Goal: Information Seeking & Learning: Learn about a topic

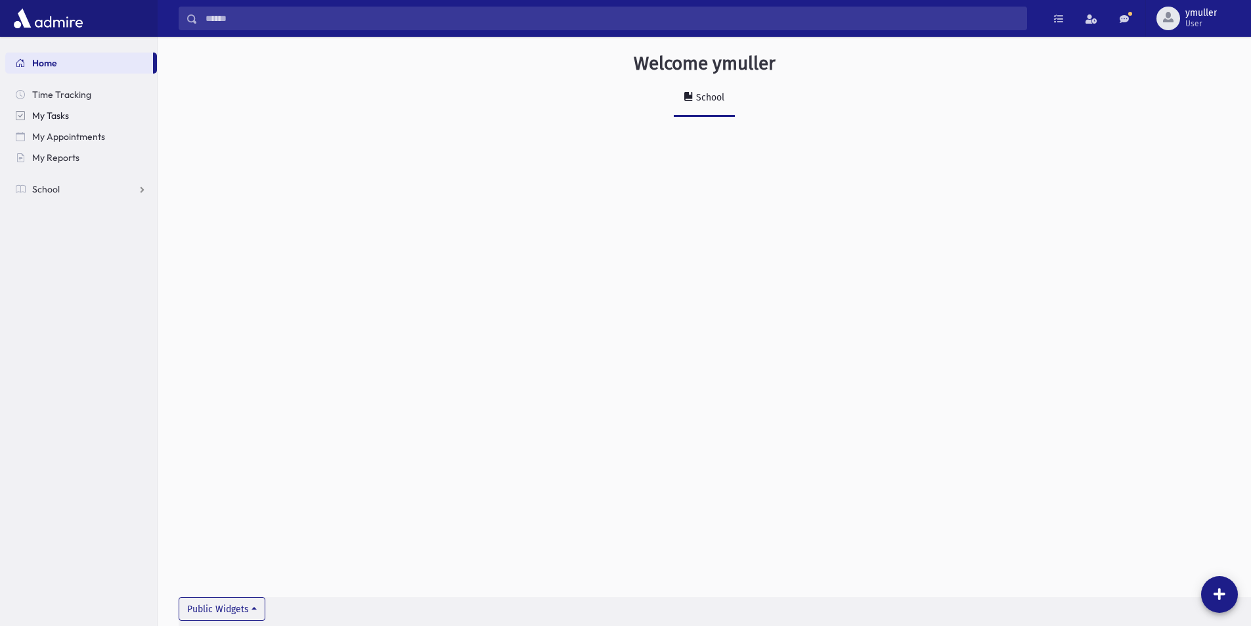
click at [48, 114] on span "My Tasks" at bounding box center [50, 116] width 37 height 12
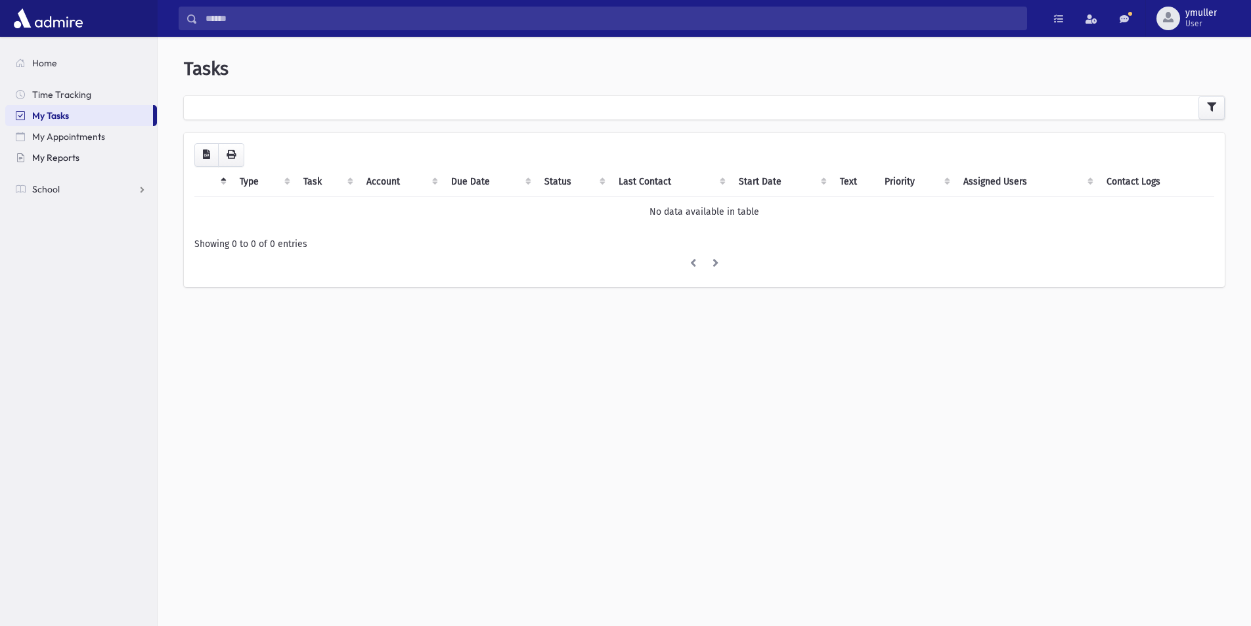
click at [79, 162] on link "My Reports" at bounding box center [81, 157] width 152 height 21
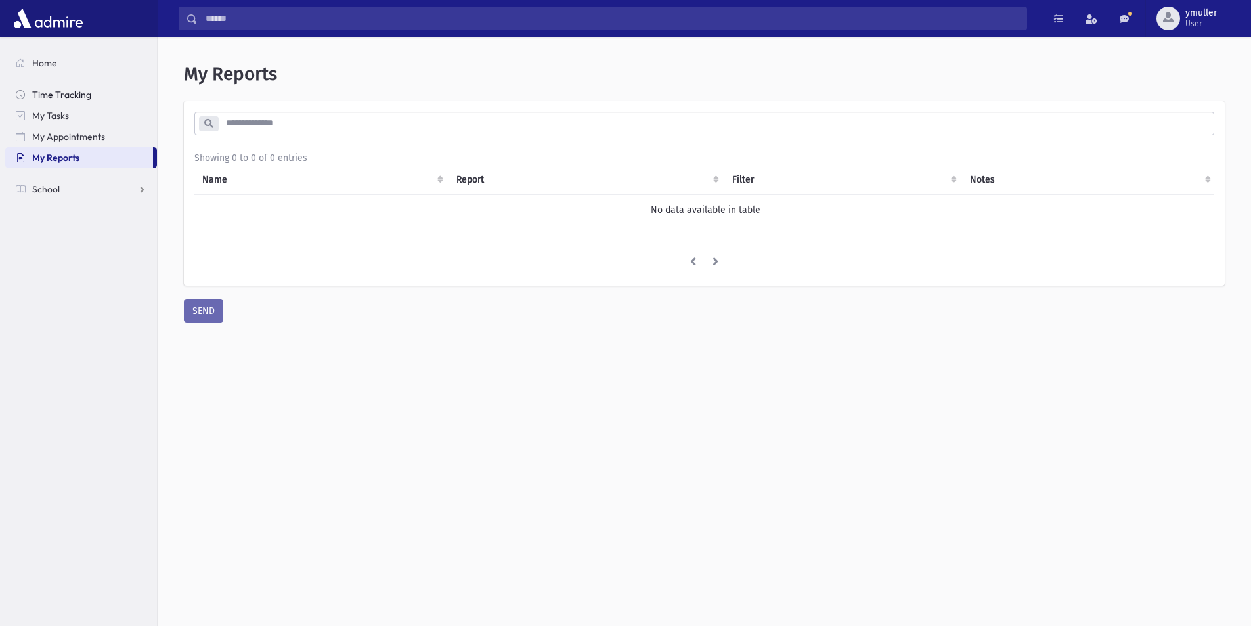
click at [77, 97] on span "Time Tracking" at bounding box center [61, 95] width 59 height 12
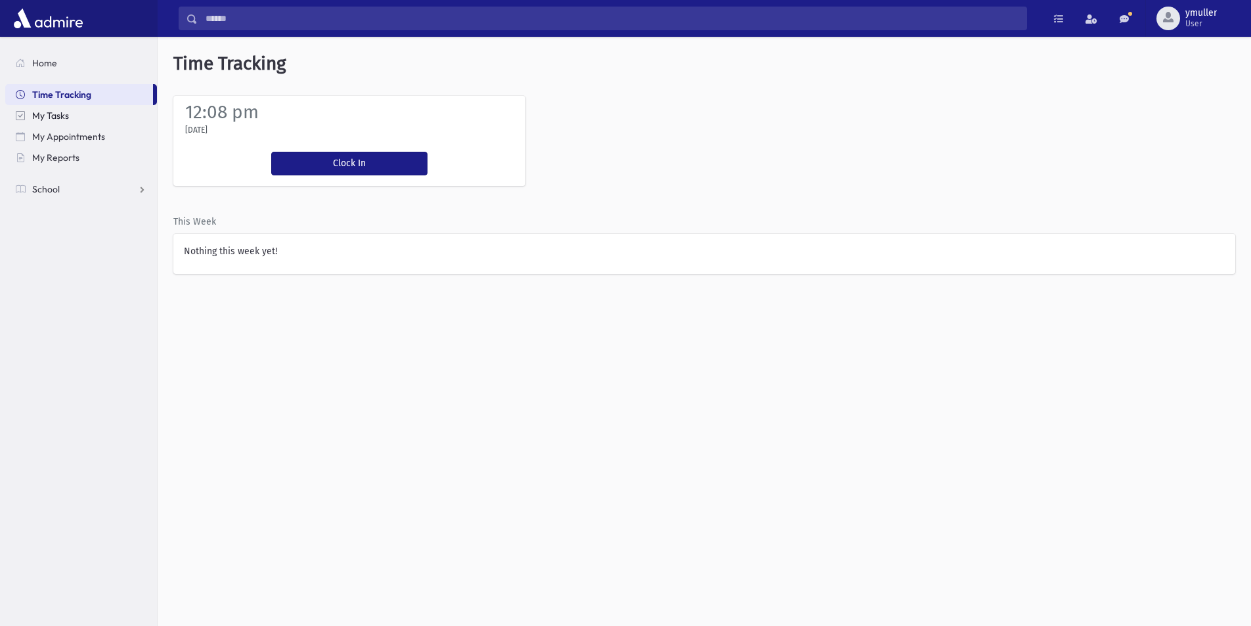
click at [74, 124] on link "My Tasks" at bounding box center [81, 115] width 152 height 21
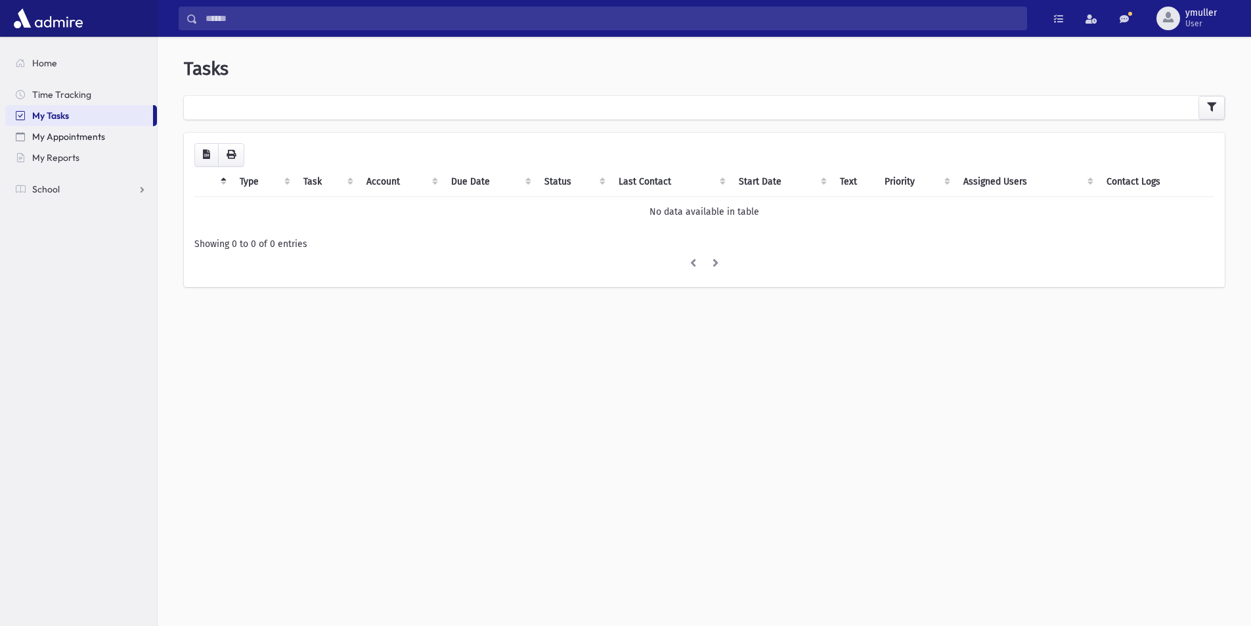
click at [78, 135] on span "My Appointments" at bounding box center [68, 137] width 73 height 12
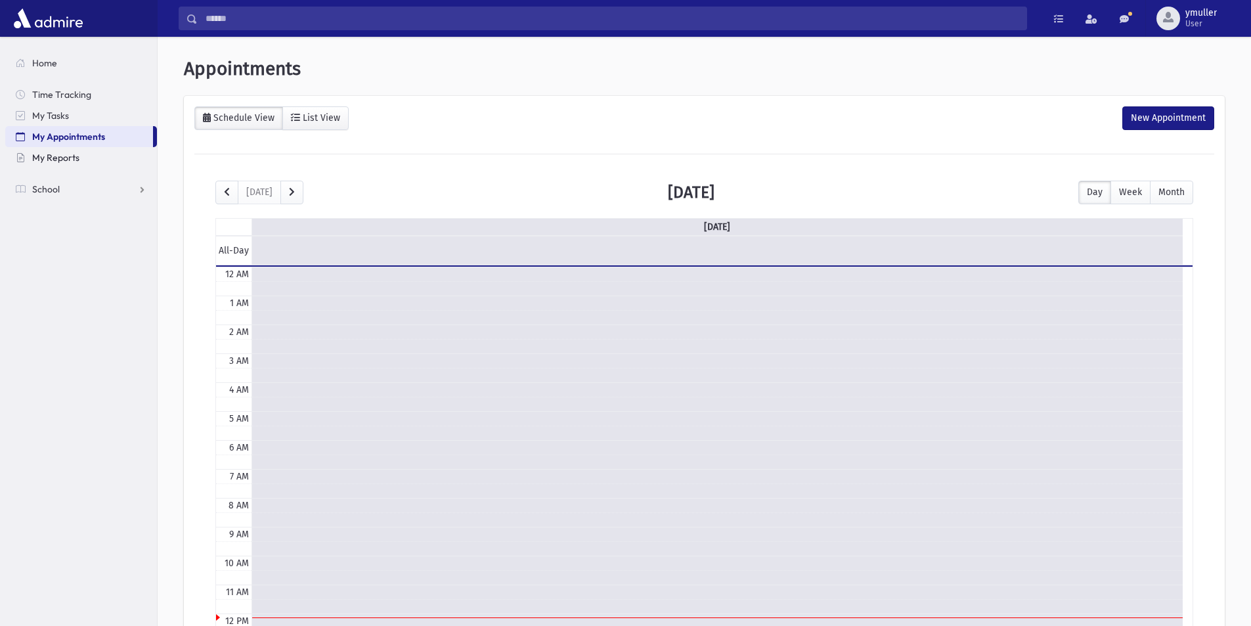
scroll to position [174, 0]
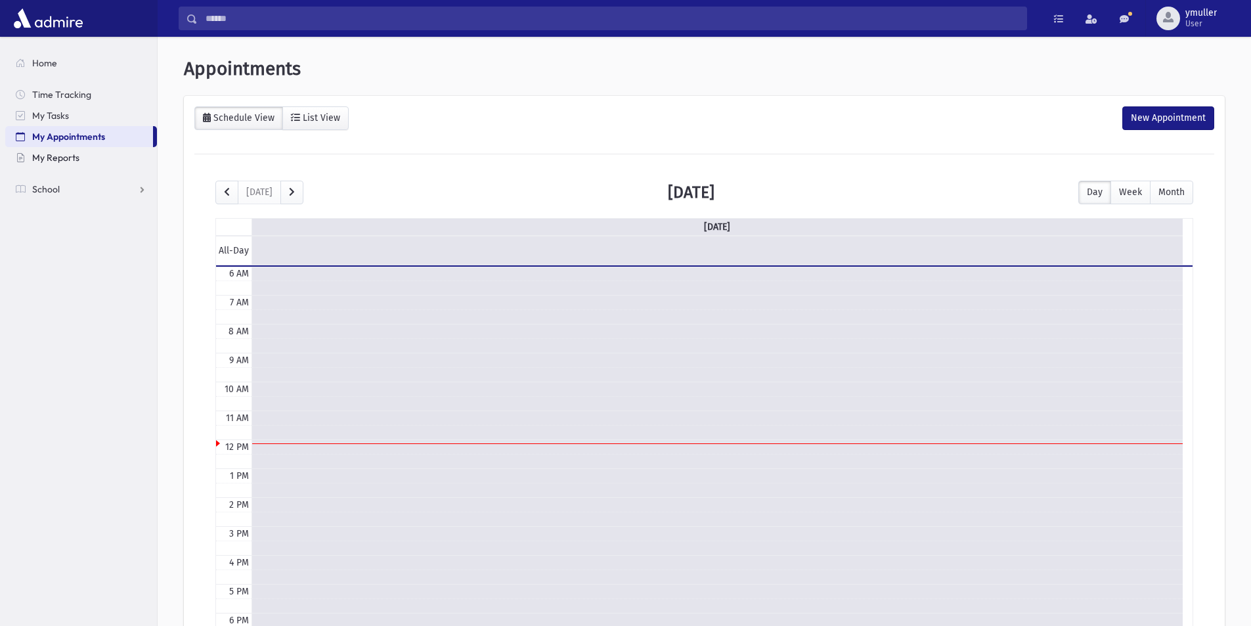
click at [73, 160] on span "My Reports" at bounding box center [55, 158] width 47 height 12
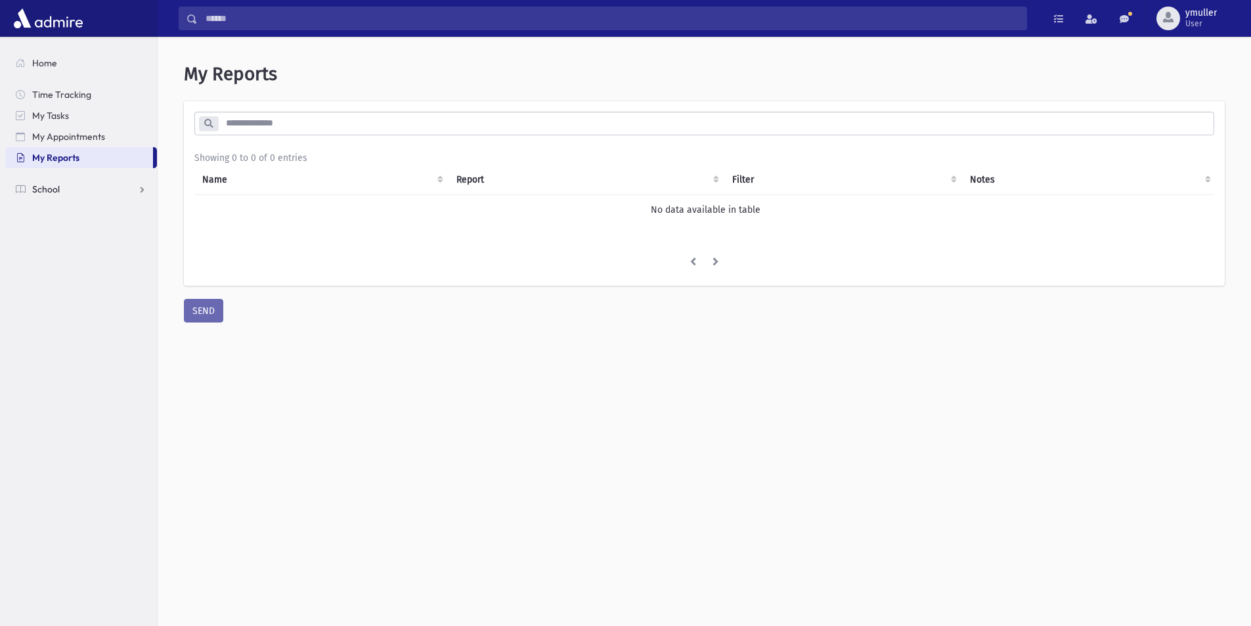
click at [102, 188] on link "School" at bounding box center [81, 189] width 152 height 21
click at [100, 219] on link "Students" at bounding box center [81, 210] width 152 height 21
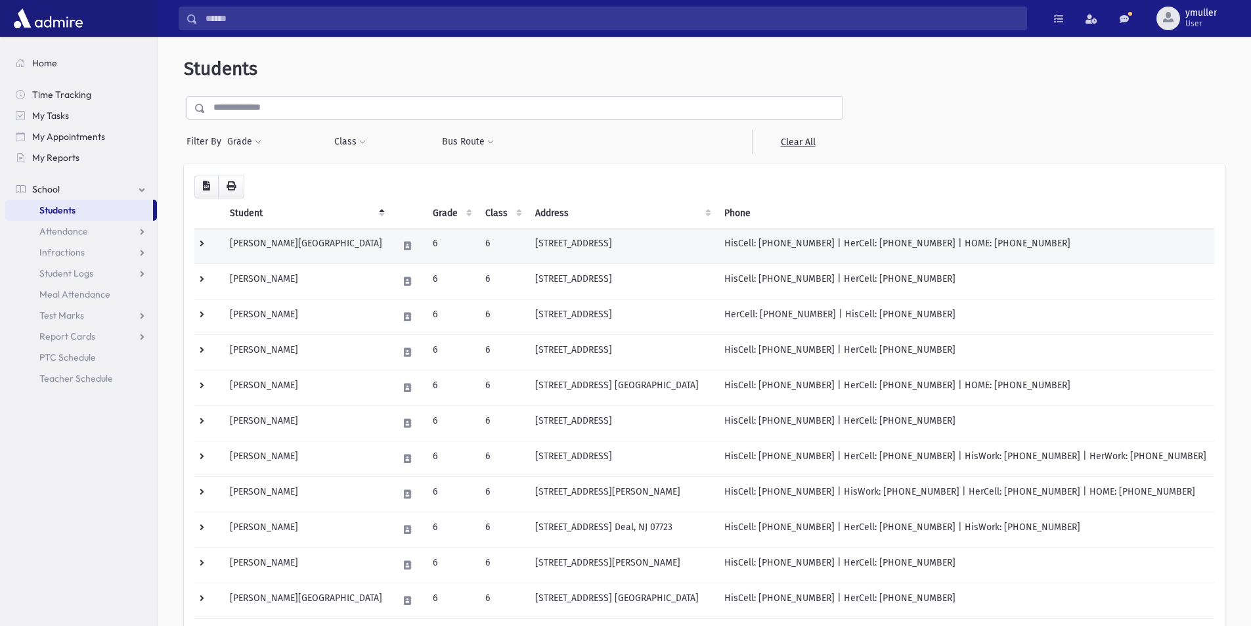
click at [240, 250] on td "Ashear, Victoria" at bounding box center [306, 245] width 168 height 35
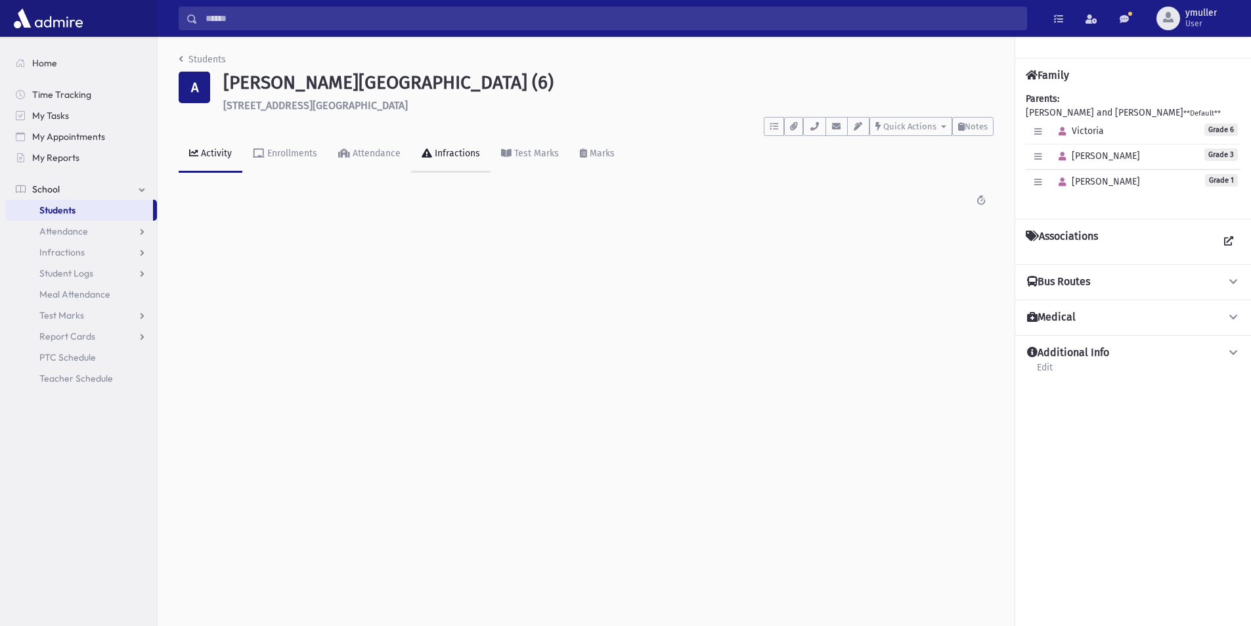
click at [467, 156] on div "Infractions" at bounding box center [456, 153] width 48 height 11
click at [594, 156] on div "Marks" at bounding box center [601, 153] width 28 height 11
click at [965, 123] on span "Notes" at bounding box center [976, 126] width 23 height 10
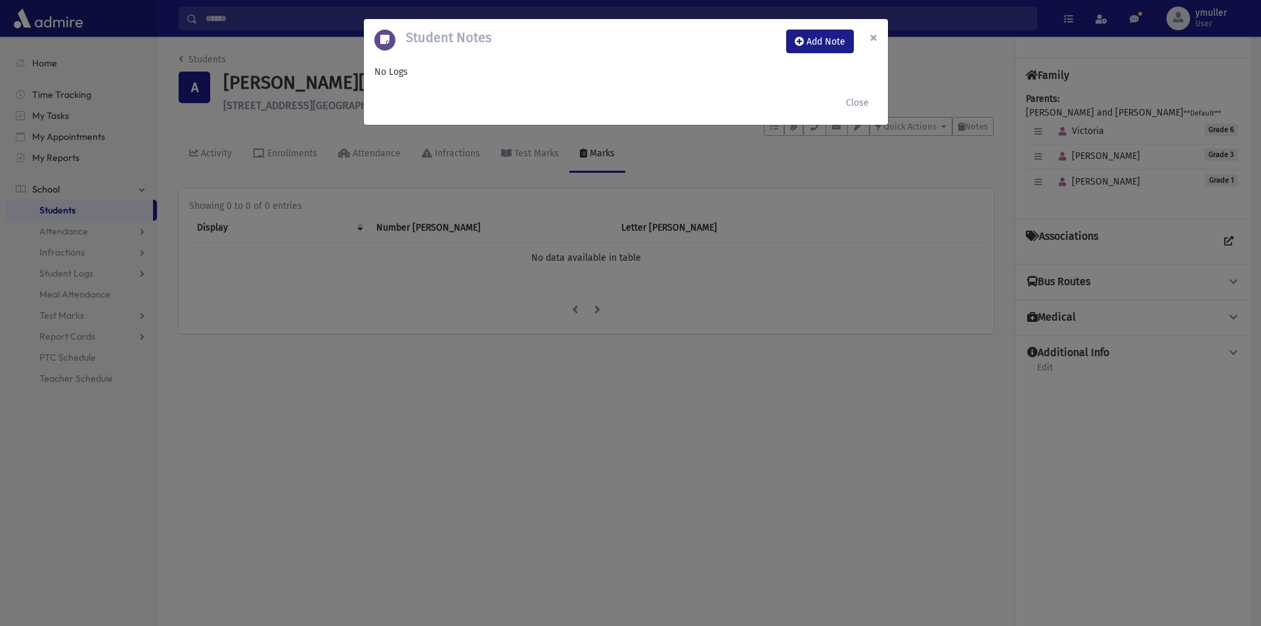
click at [879, 35] on button "×" at bounding box center [873, 37] width 29 height 37
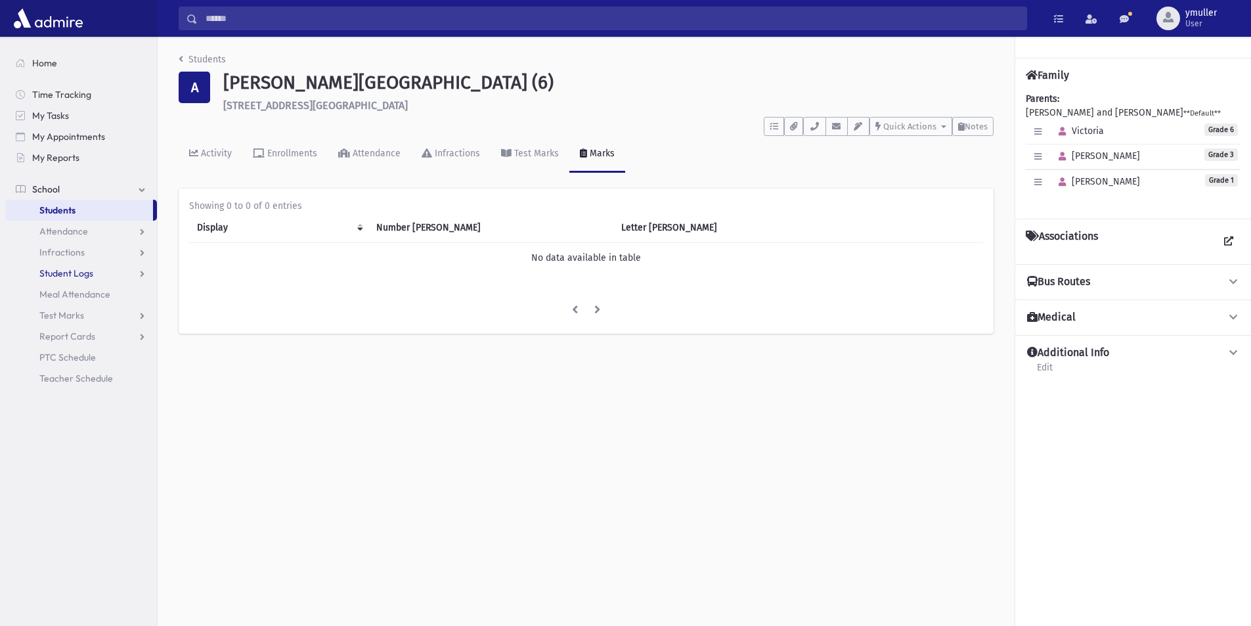
click at [133, 279] on link "Student Logs" at bounding box center [81, 273] width 152 height 21
click at [103, 294] on link "Entry" at bounding box center [81, 294] width 152 height 21
